Goal: Obtain resource: Download file/media

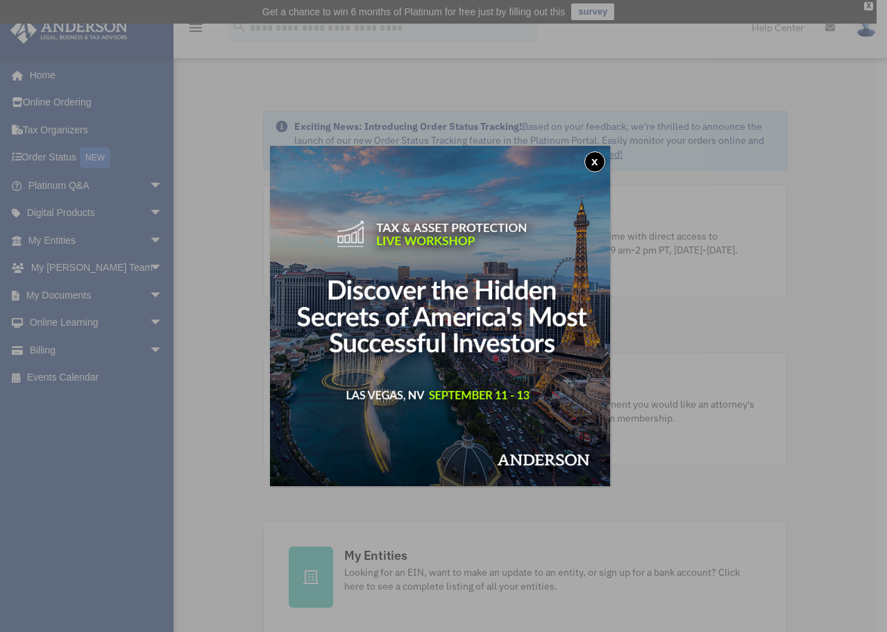
click at [602, 159] on button "x" at bounding box center [595, 161] width 21 height 21
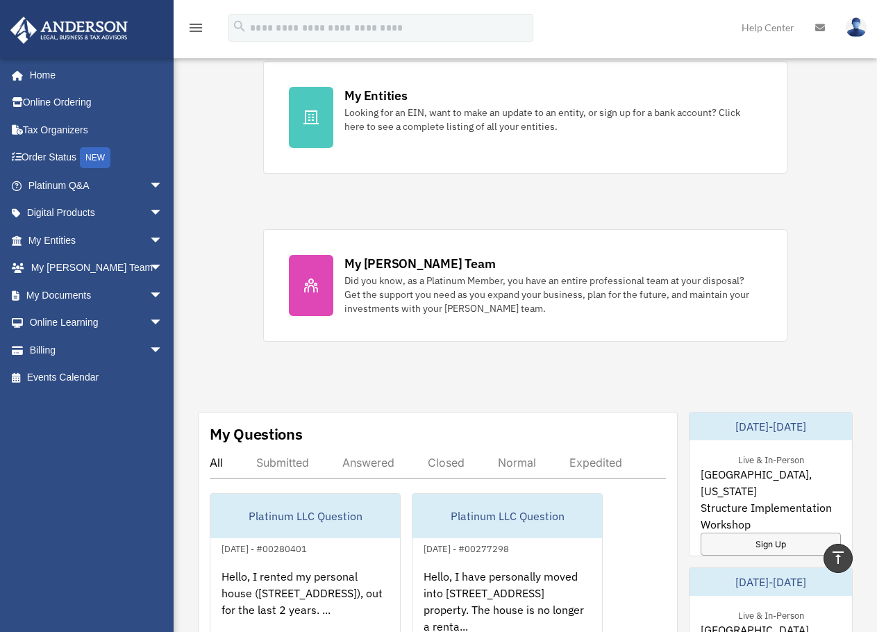
scroll to position [555, 0]
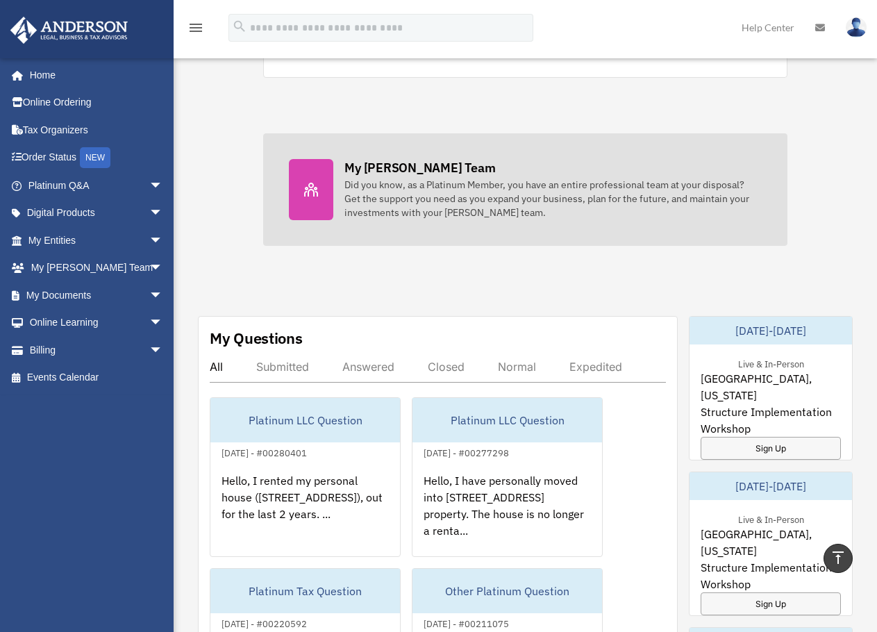
click at [441, 163] on div "My [PERSON_NAME] Team" at bounding box center [419, 167] width 151 height 17
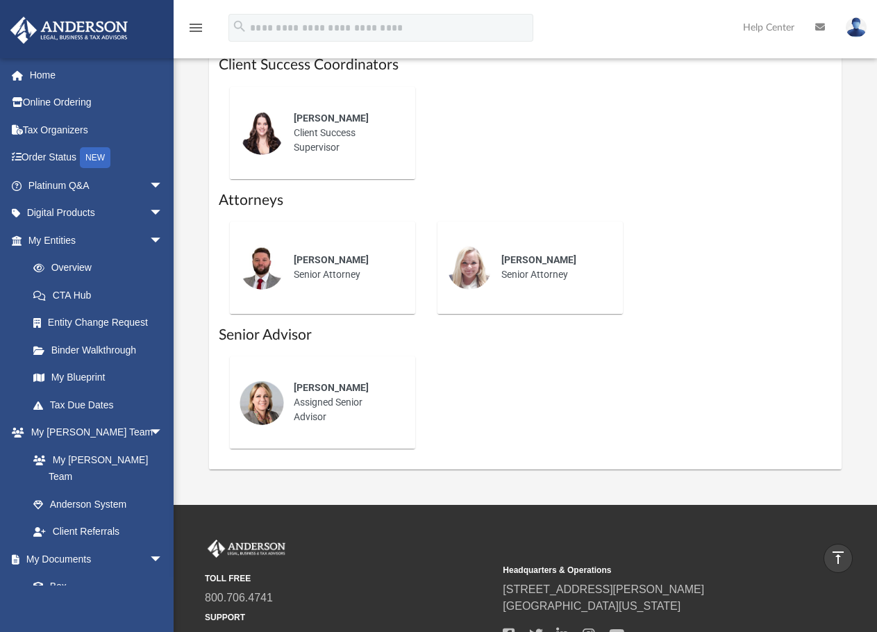
scroll to position [555, 0]
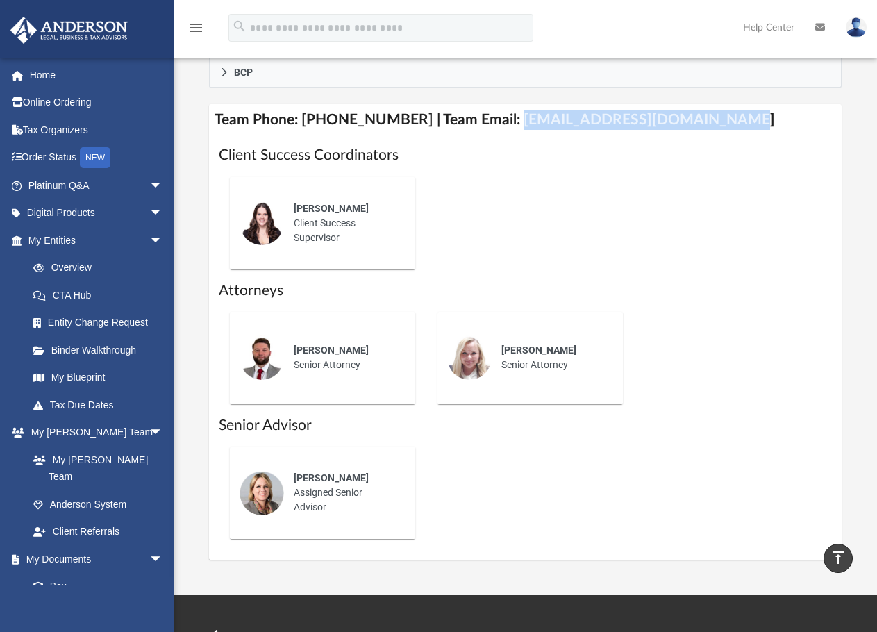
drag, startPoint x: 703, startPoint y: 117, endPoint x: 492, endPoint y: 121, distance: 210.4
click at [492, 121] on h4 "Team Phone: (725) 201-7371 | Team Email: myteam@andersonadvisors.com" at bounding box center [525, 119] width 633 height 31
copy h4 "myteam@andersonadvisors.com"
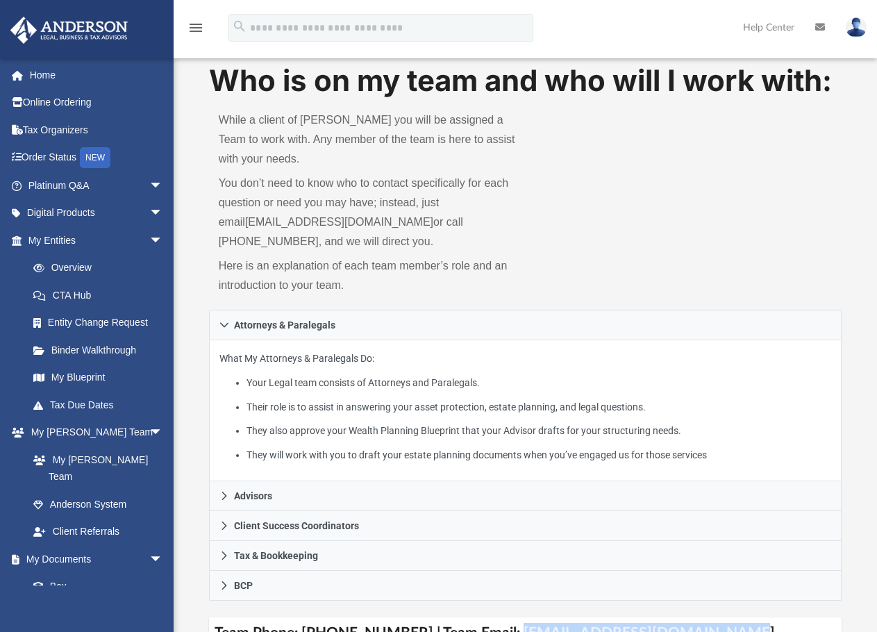
scroll to position [0, 0]
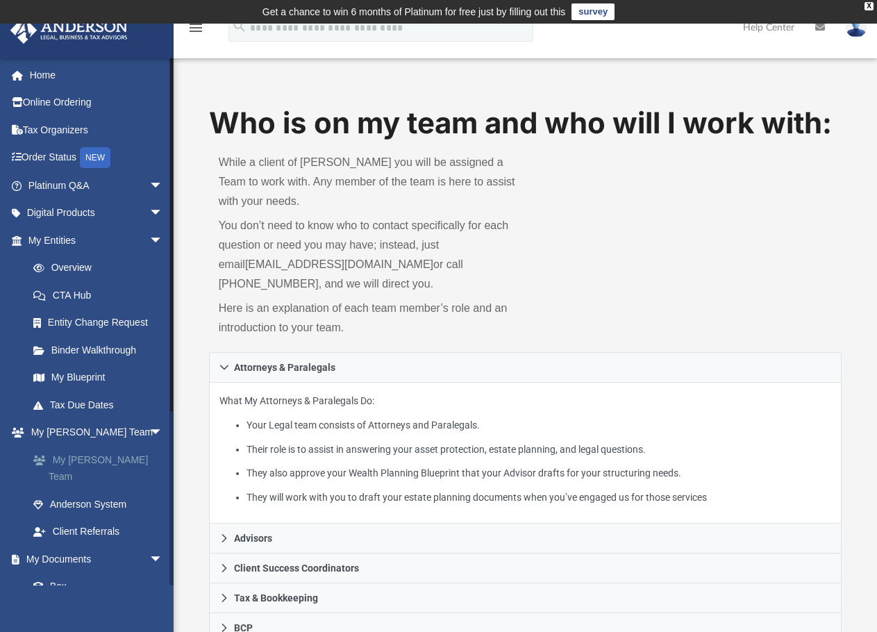
click at [89, 463] on link "My [PERSON_NAME] Team" at bounding box center [101, 468] width 165 height 44
click at [65, 79] on link "Home" at bounding box center [97, 75] width 174 height 28
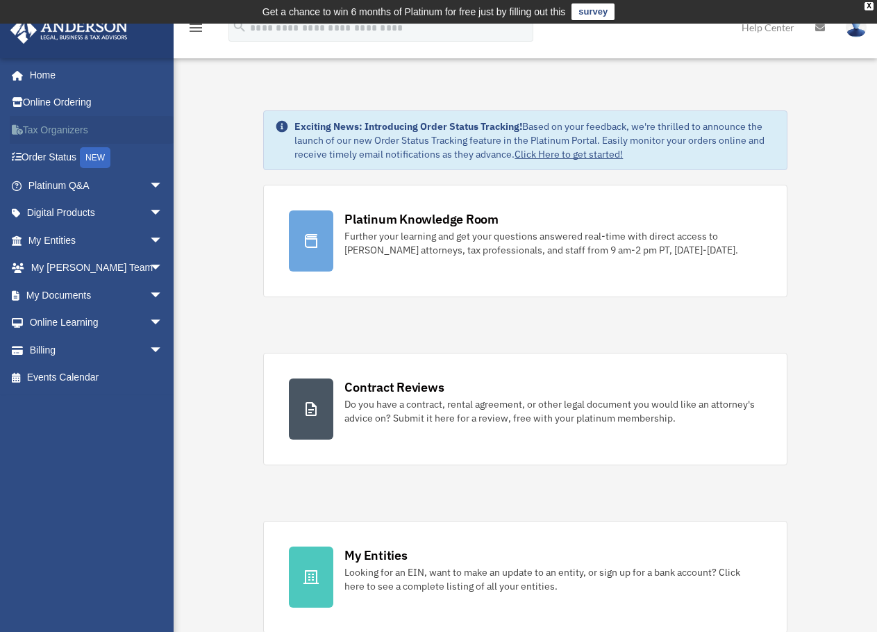
click at [63, 124] on link "Tax Organizers" at bounding box center [97, 130] width 174 height 28
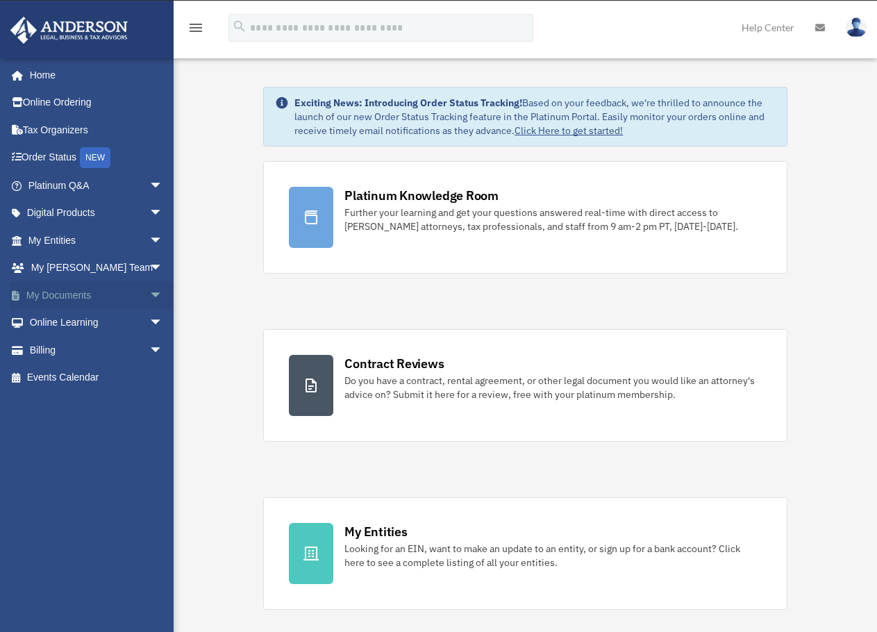
click at [56, 291] on link "My Documents arrow_drop_down" at bounding box center [97, 295] width 174 height 28
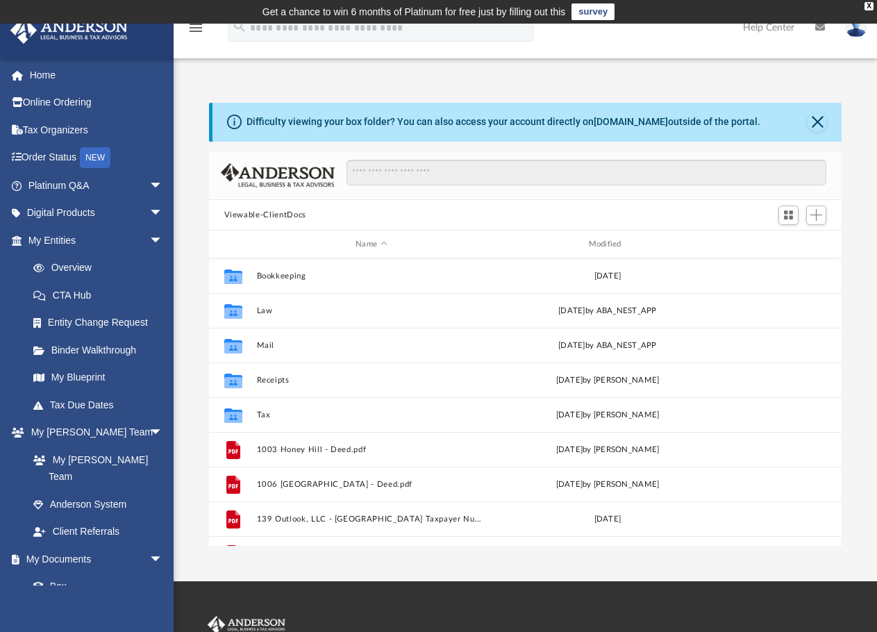
scroll to position [305, 622]
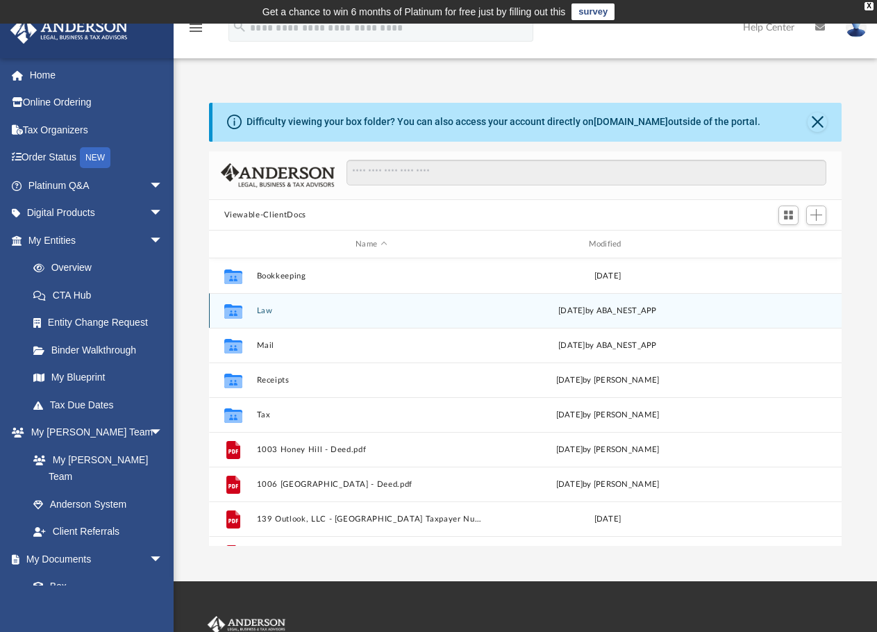
click at [270, 319] on div "Collaborated Folder Law [DATE] by ABA_NEST_APP" at bounding box center [525, 310] width 633 height 35
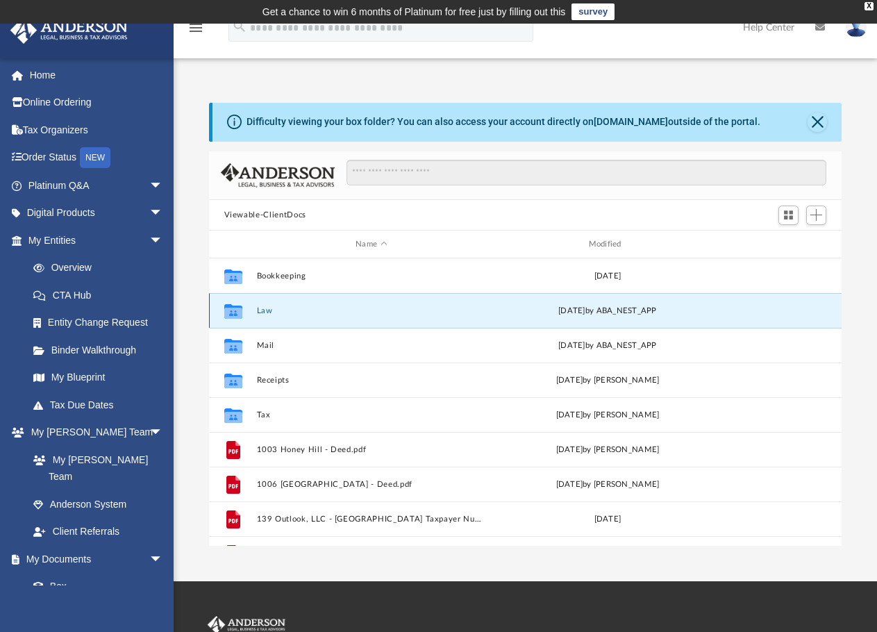
click at [270, 309] on button "Law" at bounding box center [371, 310] width 230 height 9
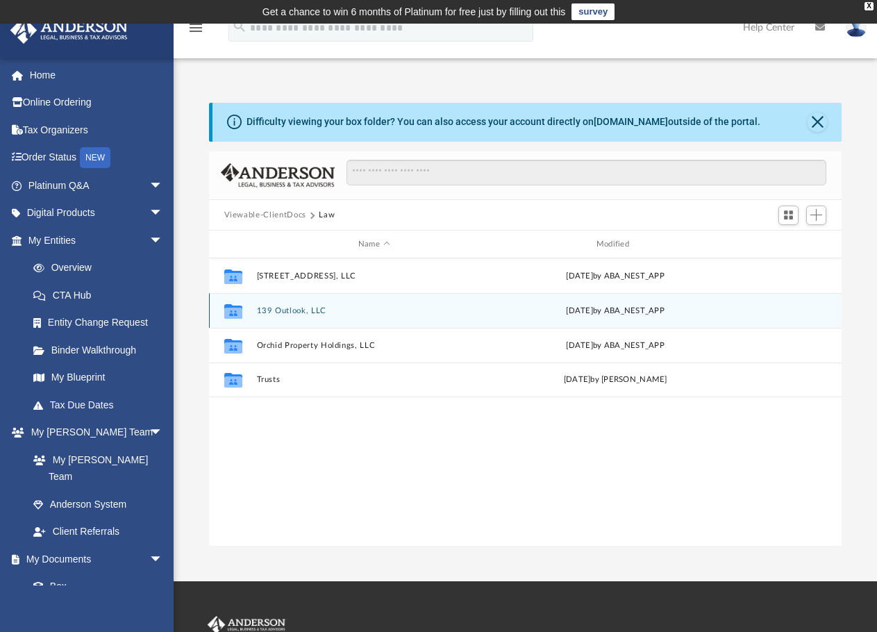
click at [301, 310] on button "139 Outlook, LLC" at bounding box center [373, 310] width 235 height 9
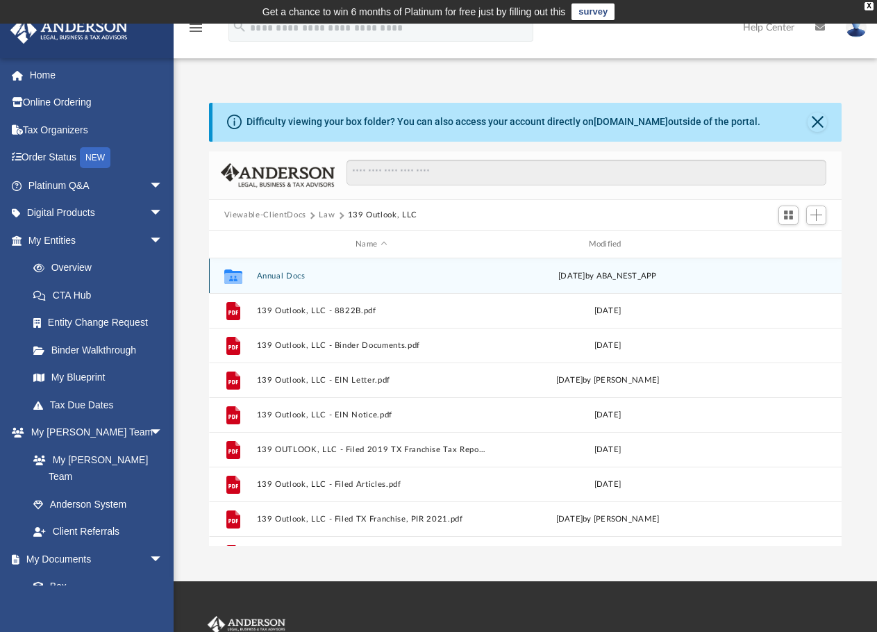
click at [276, 275] on button "Annual Docs" at bounding box center [371, 275] width 230 height 9
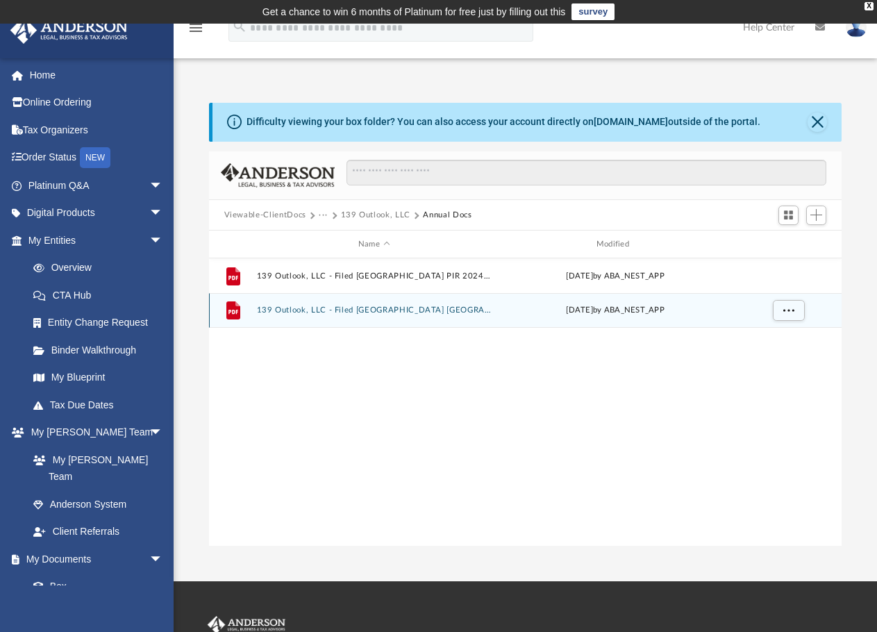
click at [330, 312] on button "139 Outlook, LLC - Filed [GEOGRAPHIC_DATA] [GEOGRAPHIC_DATA] [GEOGRAPHIC_DATA] …" at bounding box center [373, 309] width 235 height 9
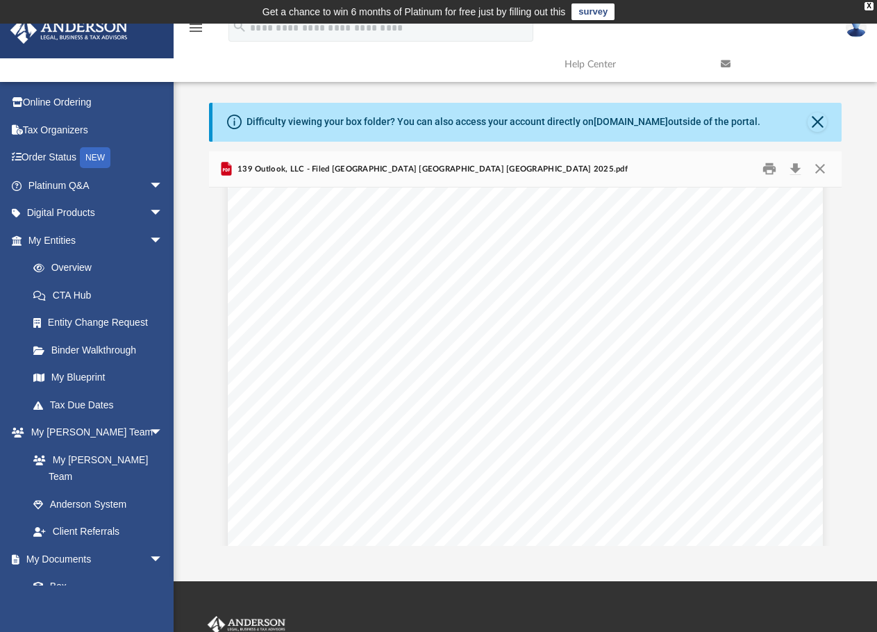
scroll to position [0, 0]
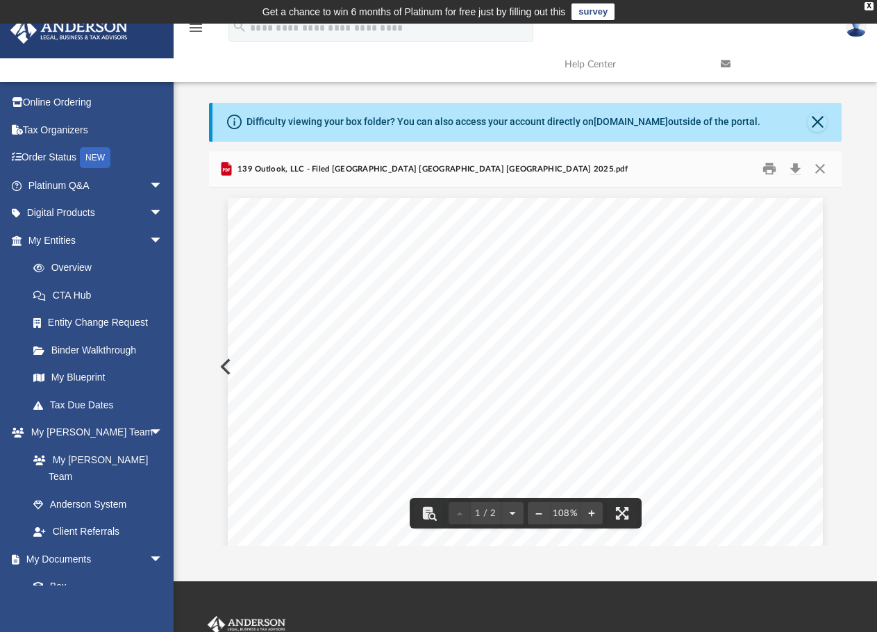
click at [228, 362] on div "> > > Franchise Tax 2025 Annual Public Information Report Taxpayer: 32066330732…" at bounding box center [525, 618] width 595 height 841
click at [820, 124] on button "Close" at bounding box center [816, 121] width 19 height 19
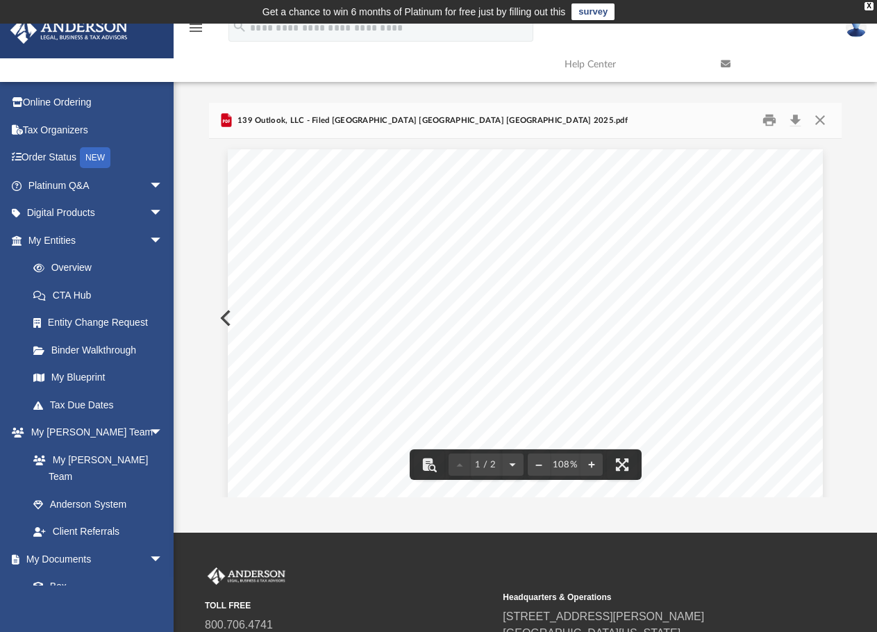
click at [228, 321] on div "> > > Franchise Tax 2025 Annual Public Information Report Taxpayer: 32066330732…" at bounding box center [525, 569] width 595 height 841
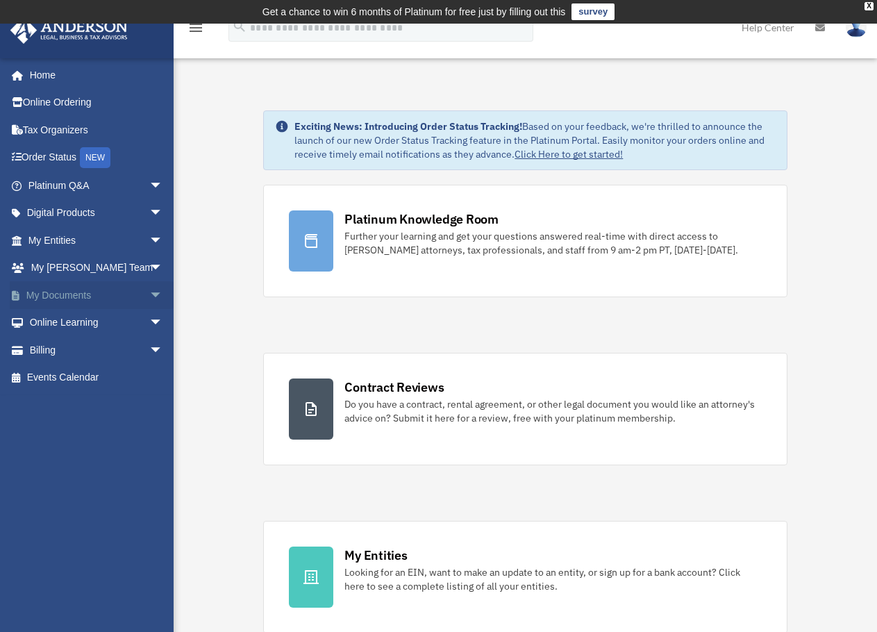
click at [82, 295] on link "My Documents arrow_drop_down" at bounding box center [97, 295] width 174 height 28
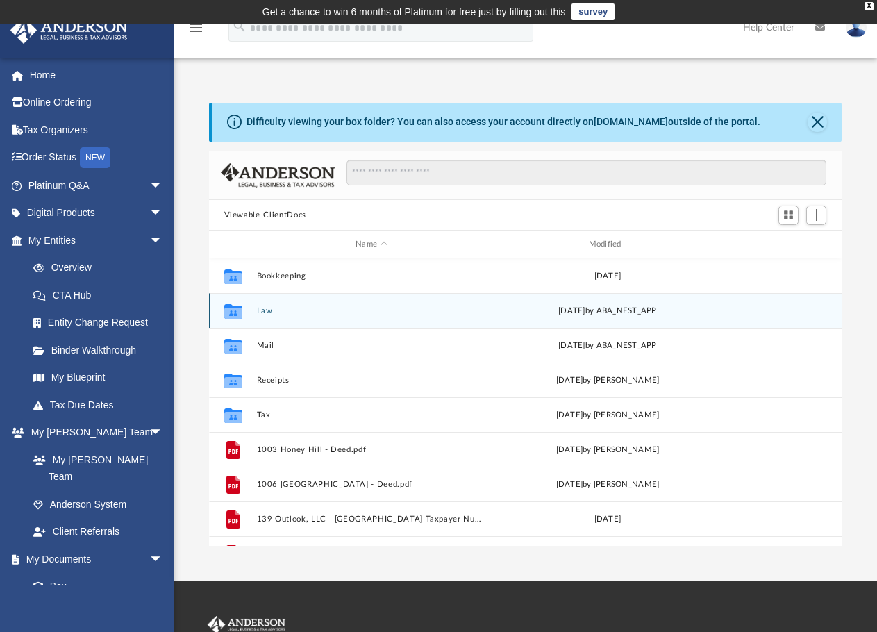
click at [264, 308] on button "Law" at bounding box center [371, 310] width 230 height 9
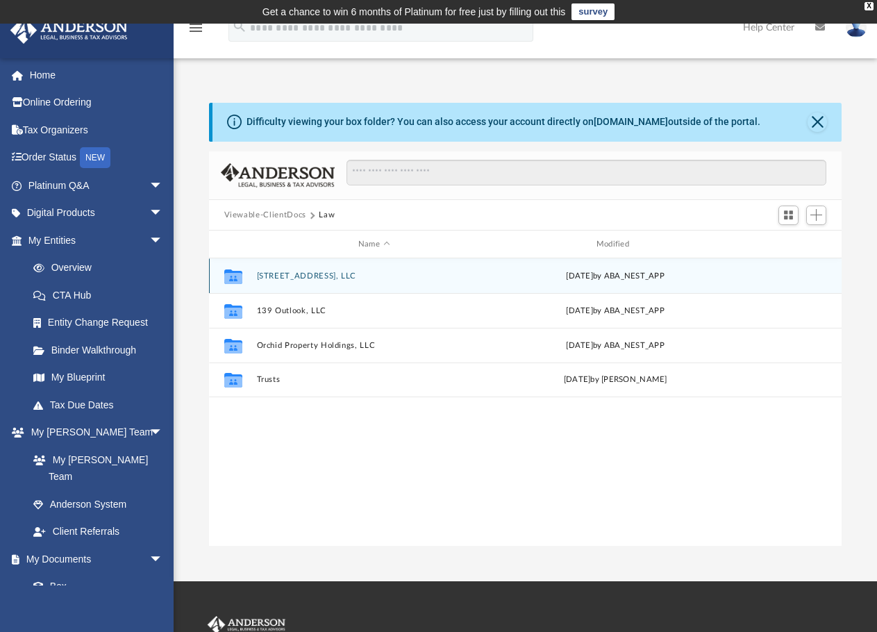
click at [305, 273] on button "[STREET_ADDRESS], LLC" at bounding box center [373, 275] width 235 height 9
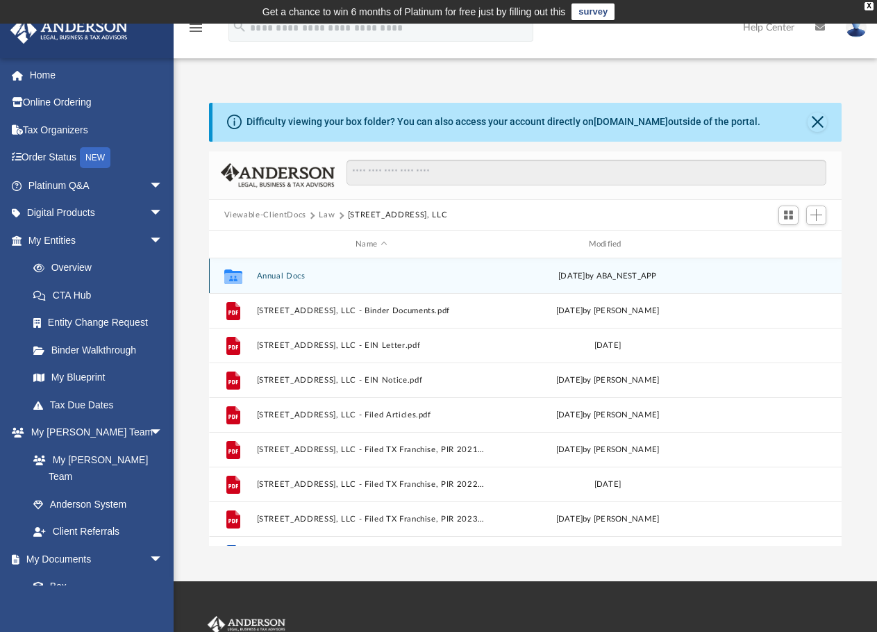
click at [305, 273] on button "Annual Docs" at bounding box center [371, 275] width 230 height 9
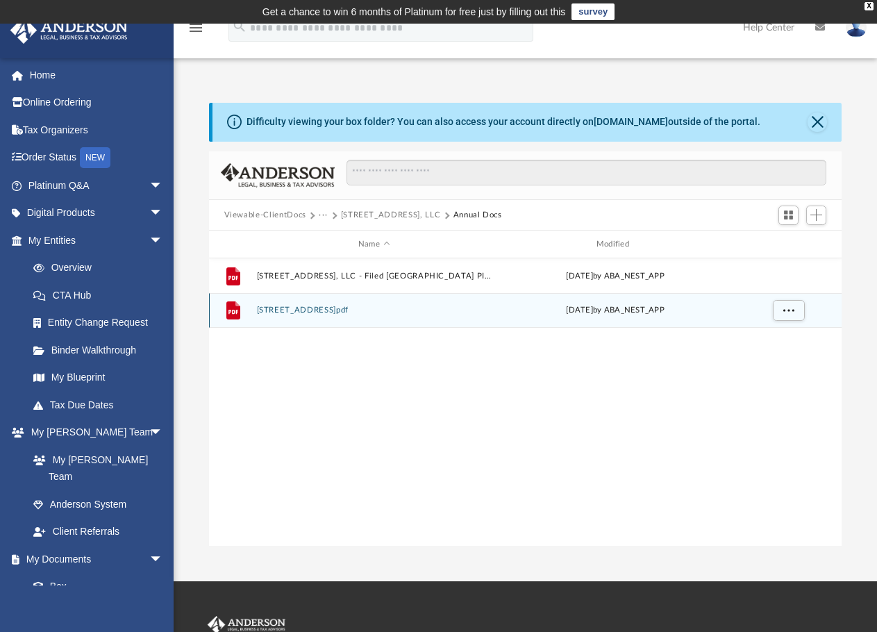
click at [432, 314] on button "[STREET_ADDRESS]pdf" at bounding box center [373, 309] width 235 height 9
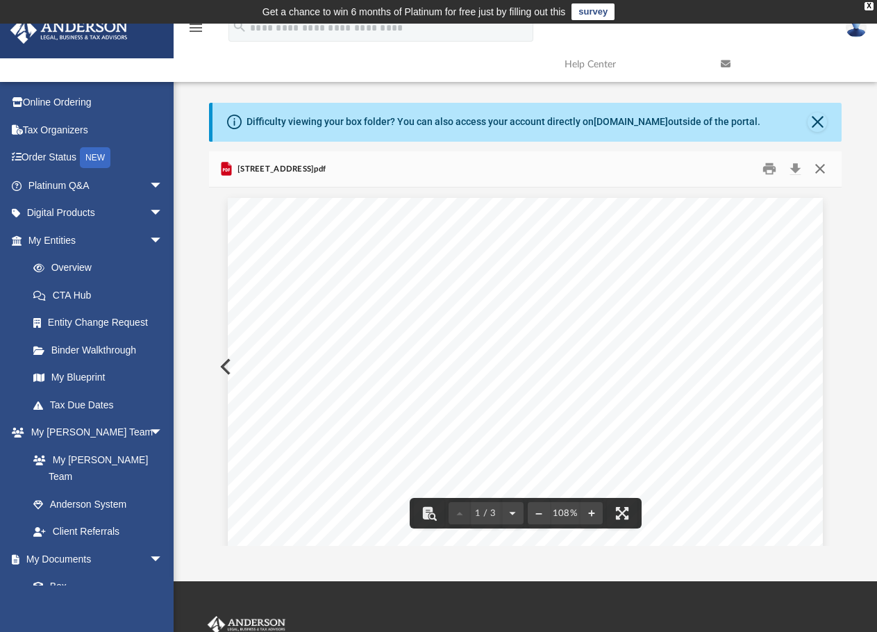
click at [817, 170] on button "Close" at bounding box center [819, 169] width 25 height 22
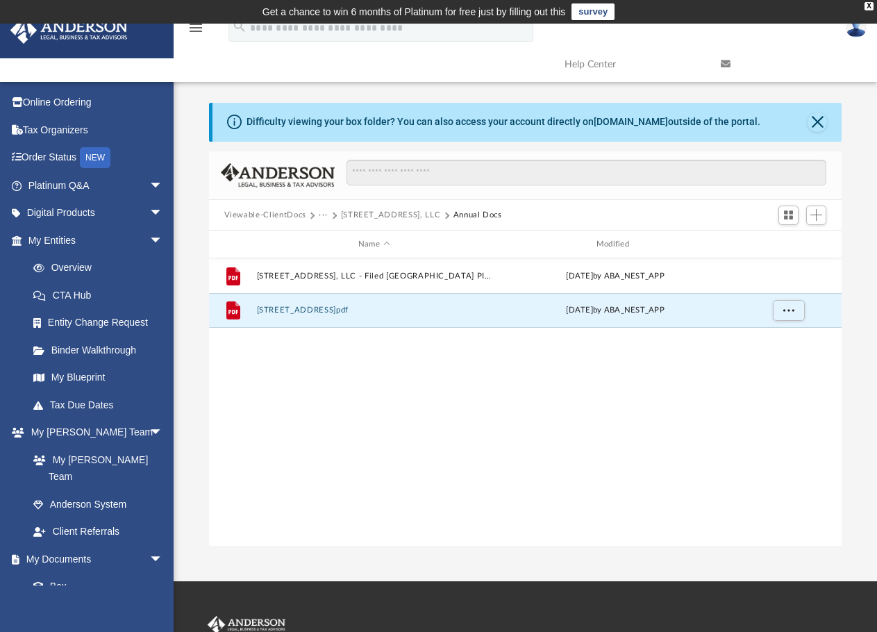
click at [418, 211] on button "[STREET_ADDRESS], LLC" at bounding box center [391, 215] width 100 height 12
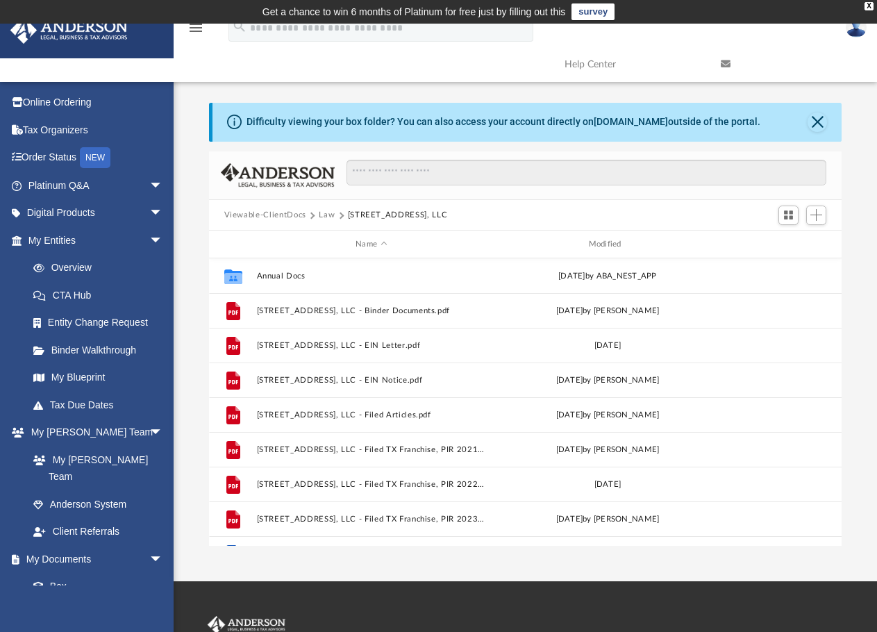
click at [326, 212] on button "Law" at bounding box center [327, 215] width 16 height 12
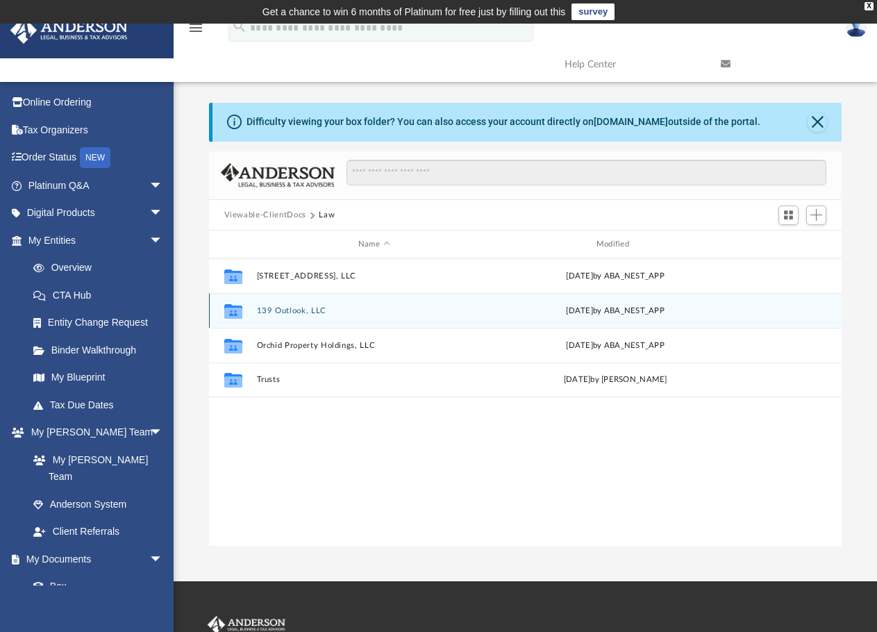
click at [289, 308] on button "139 Outlook, LLC" at bounding box center [373, 310] width 235 height 9
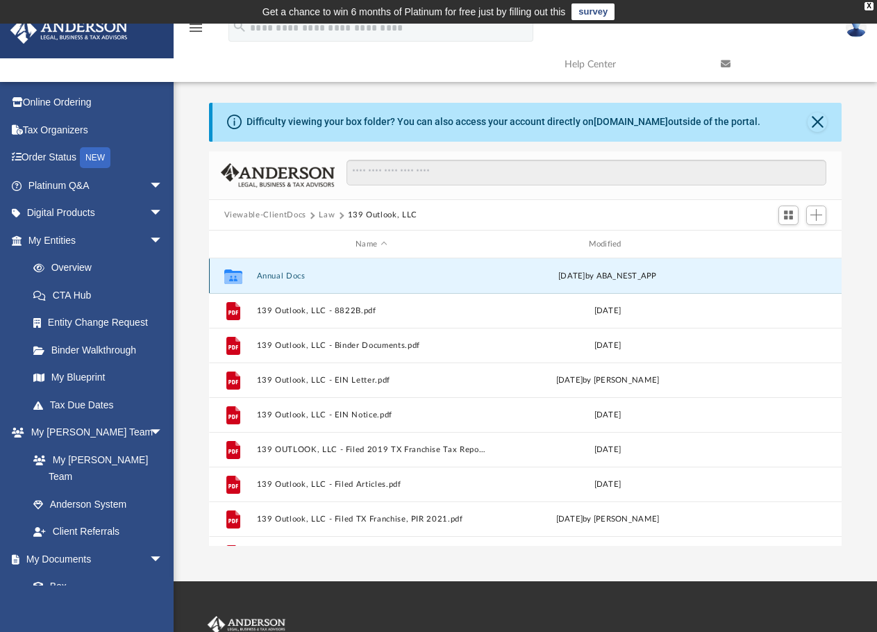
click at [278, 274] on button "Annual Docs" at bounding box center [371, 275] width 230 height 9
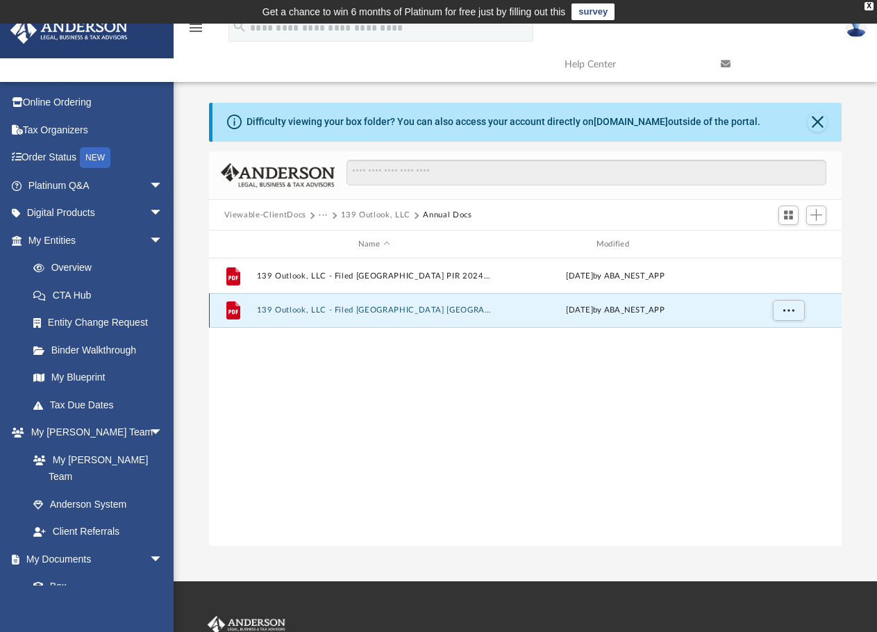
click at [369, 310] on button "139 Outlook, LLC - Filed [GEOGRAPHIC_DATA] [GEOGRAPHIC_DATA] [GEOGRAPHIC_DATA] …" at bounding box center [373, 309] width 235 height 9
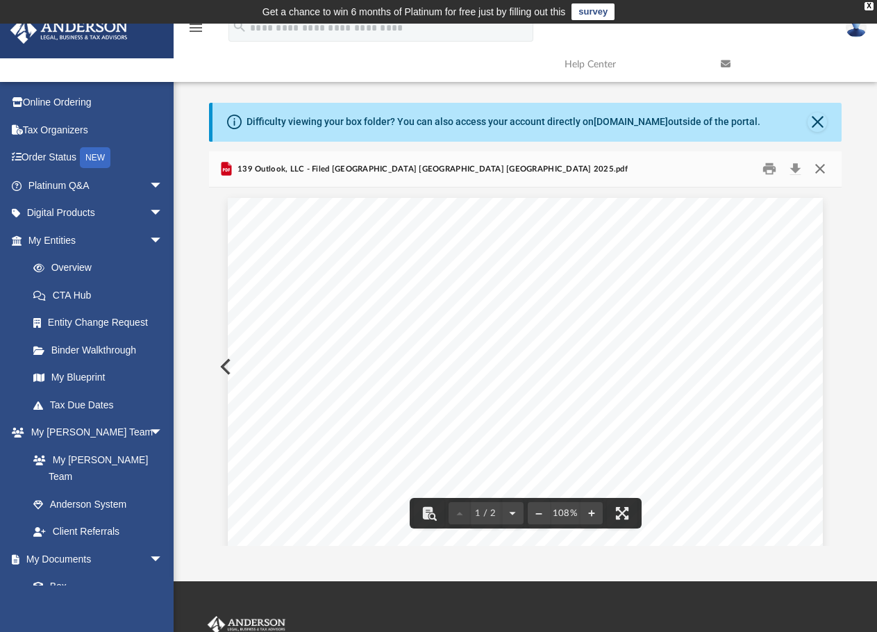
click at [817, 171] on button "Close" at bounding box center [819, 169] width 25 height 22
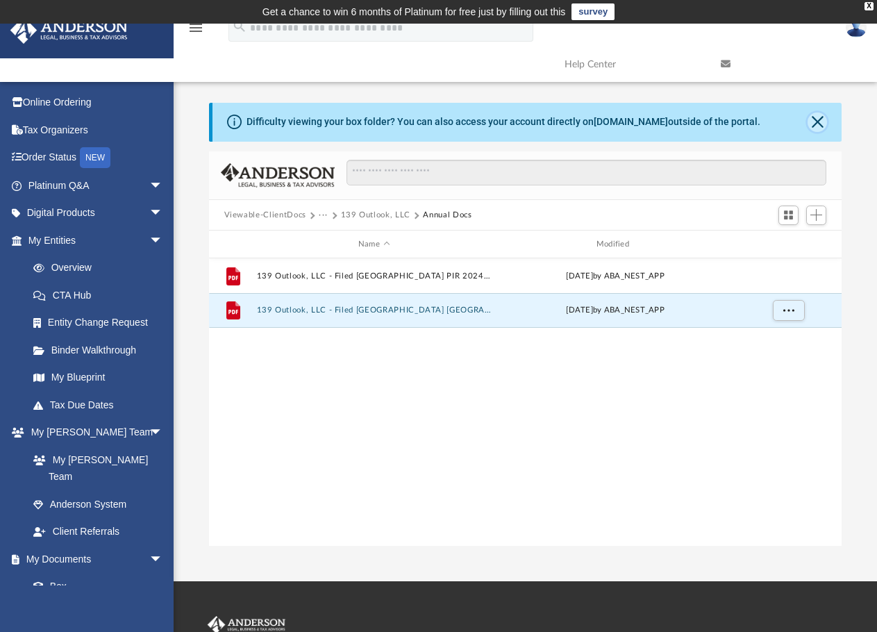
click at [822, 119] on button "Close" at bounding box center [816, 121] width 19 height 19
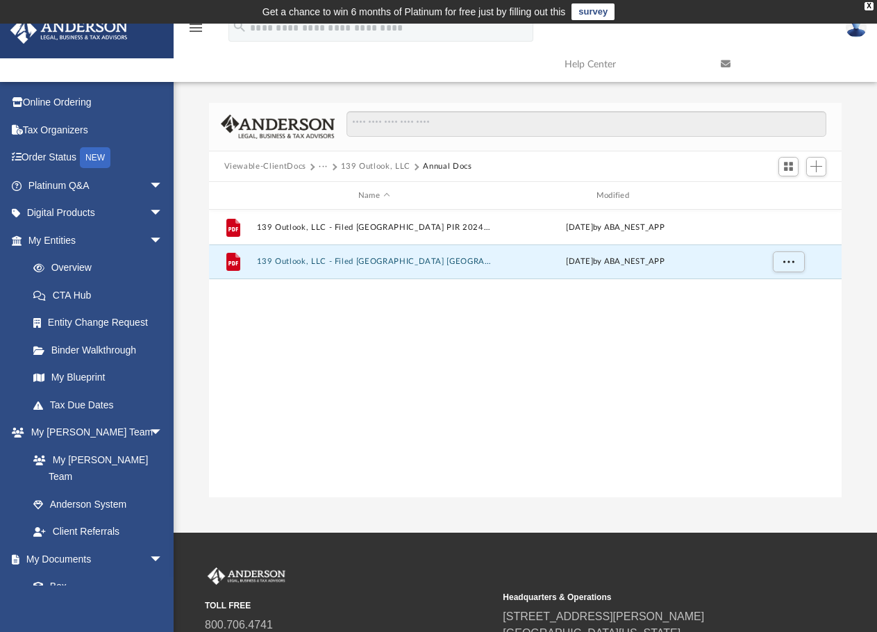
click at [390, 164] on button "139 Outlook, LLC" at bounding box center [375, 166] width 69 height 12
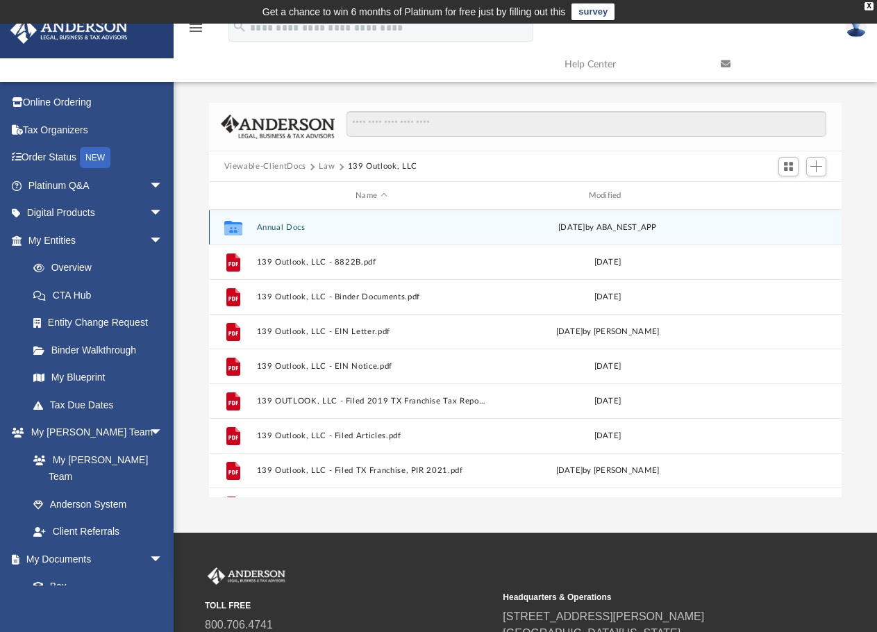
click at [267, 226] on button "Annual Docs" at bounding box center [371, 227] width 230 height 9
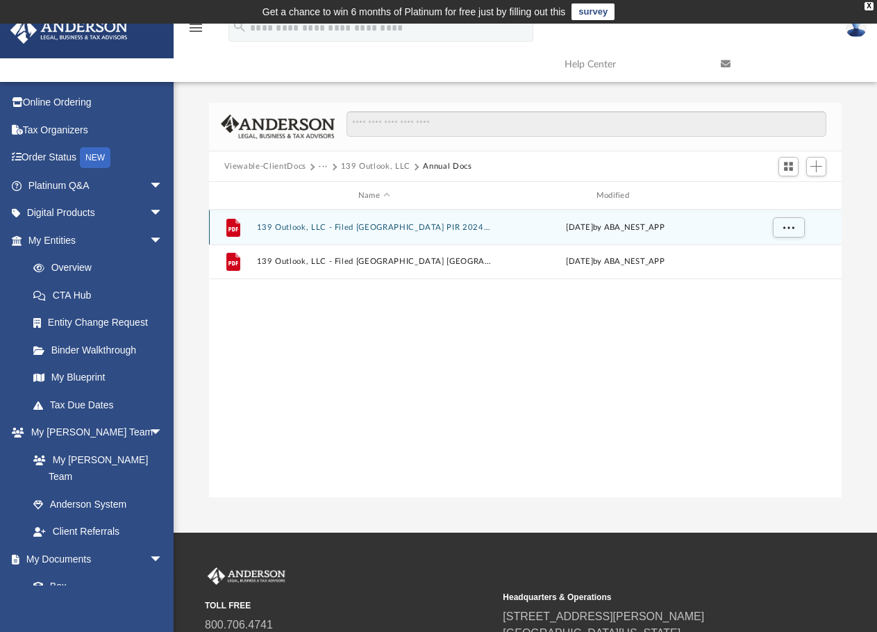
click at [328, 226] on button "139 Outlook, LLC - Filed [GEOGRAPHIC_DATA] PIR 2024.pdf" at bounding box center [373, 227] width 235 height 9
